Goal: Find specific page/section: Find specific page/section

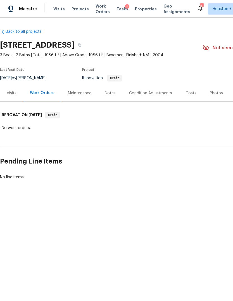
click at [18, 91] on div "Visits" at bounding box center [11, 93] width 23 height 16
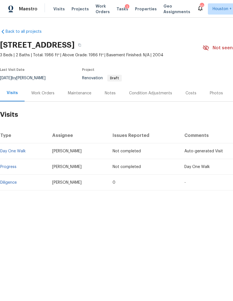
click at [44, 89] on div "Work Orders" at bounding box center [43, 93] width 37 height 16
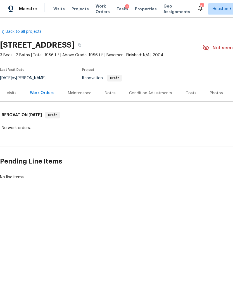
click at [185, 99] on div "Costs" at bounding box center [191, 93] width 24 height 16
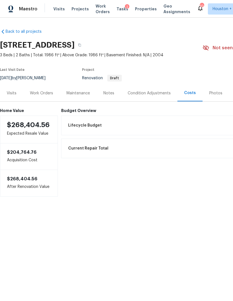
click at [141, 119] on div "Lifecycle Budget $7,783.62" at bounding box center [189, 125] width 248 height 12
click at [85, 47] on button "button" at bounding box center [80, 45] width 10 height 10
click at [49, 90] on div "Work Orders" at bounding box center [41, 93] width 37 height 16
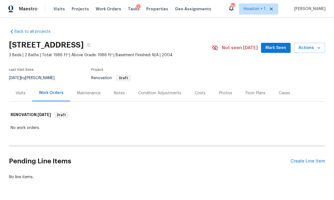
click at [199, 91] on div "Costs" at bounding box center [200, 93] width 11 height 6
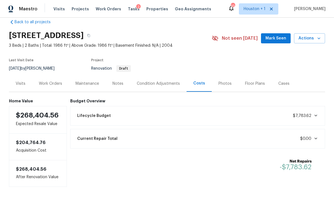
scroll to position [21, 0]
click at [233, 114] on span "$7,783.62" at bounding box center [302, 116] width 18 height 4
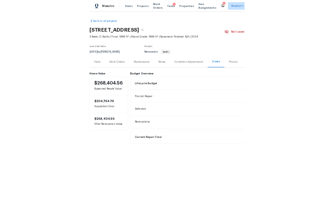
scroll to position [0, 0]
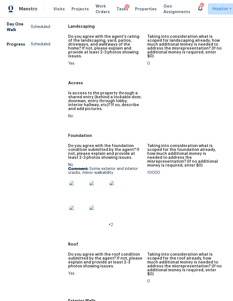
scroll to position [71, 0]
